Goal: Navigation & Orientation: Find specific page/section

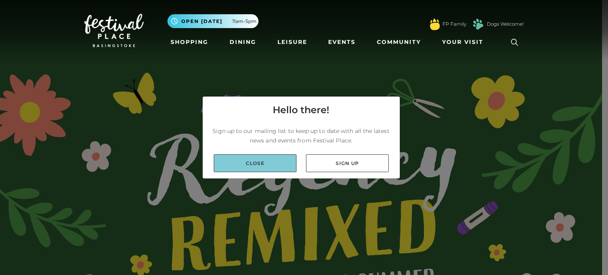
click at [261, 159] on link "Close" at bounding box center [255, 163] width 83 height 18
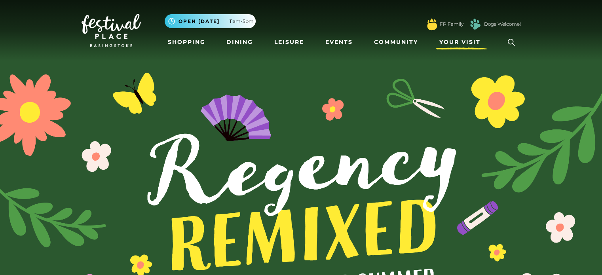
click at [456, 46] on link "Your Visit" at bounding box center [461, 42] width 51 height 15
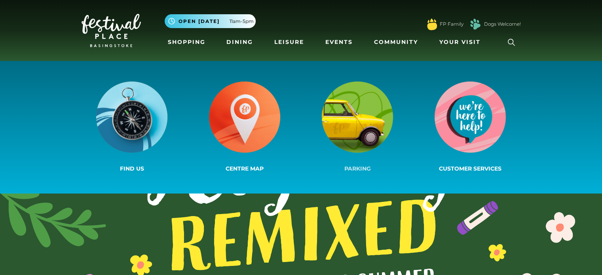
click at [344, 106] on img at bounding box center [357, 117] width 71 height 71
